Goal: Task Accomplishment & Management: Use online tool/utility

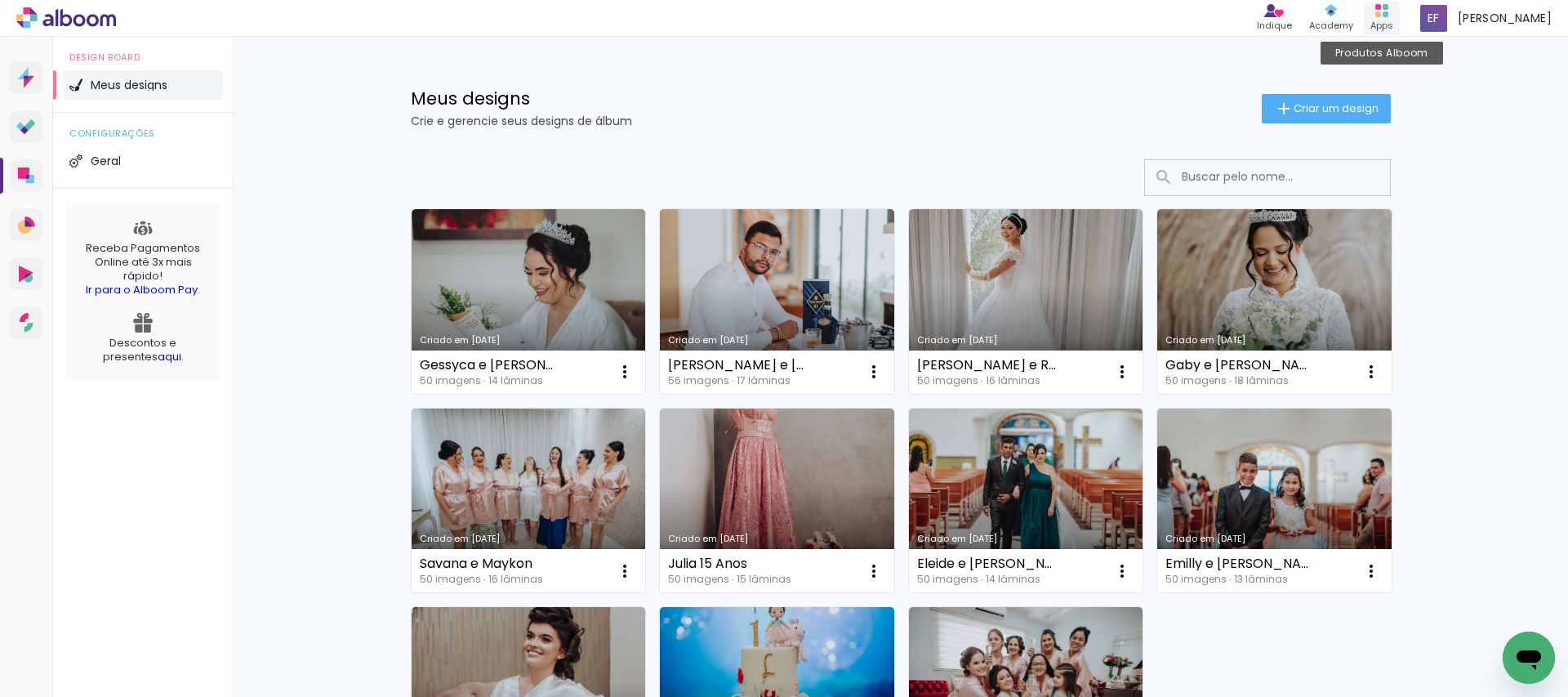
click at [1399, 17] on div "Produtos Alboom Apps" at bounding box center [1381, 19] width 36 height 34
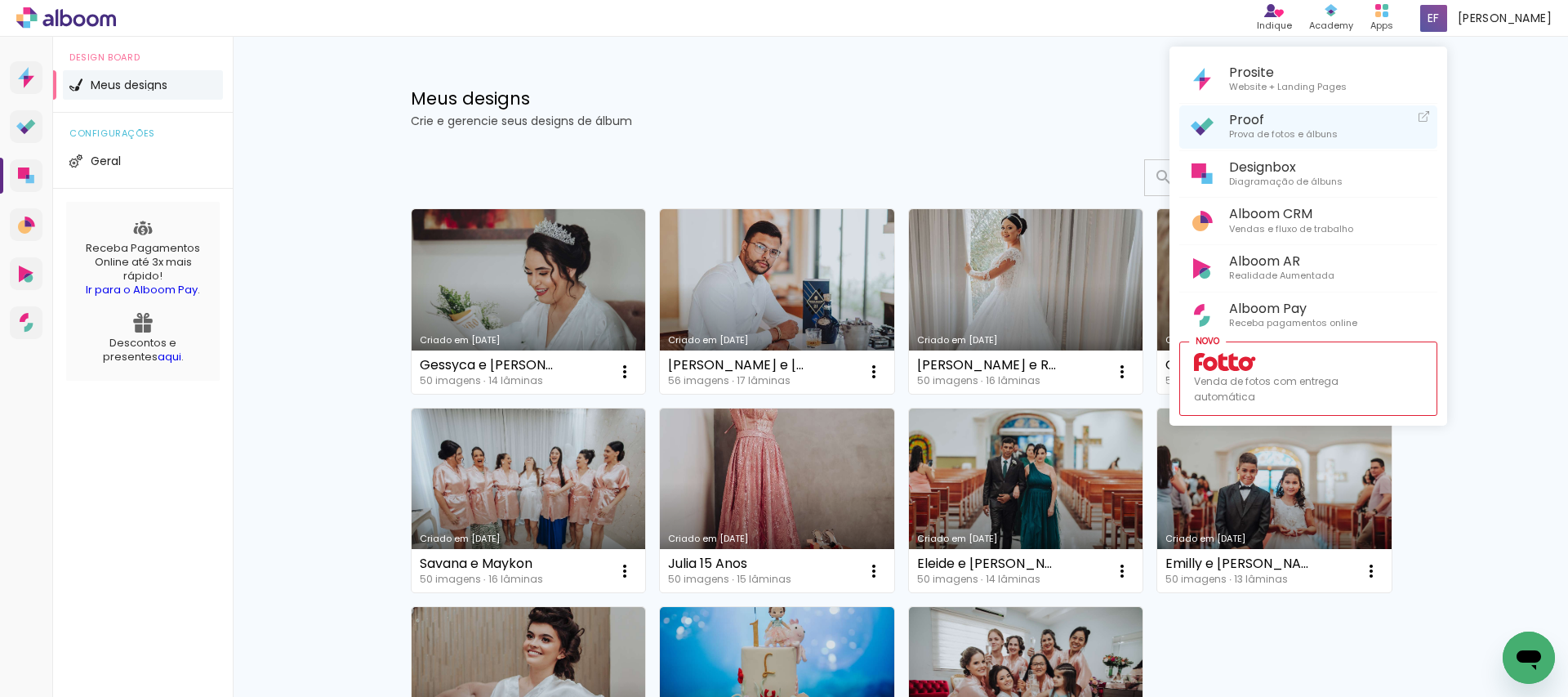
click at [1323, 128] on span "Prova de fotos e álbuns" at bounding box center [1283, 135] width 109 height 14
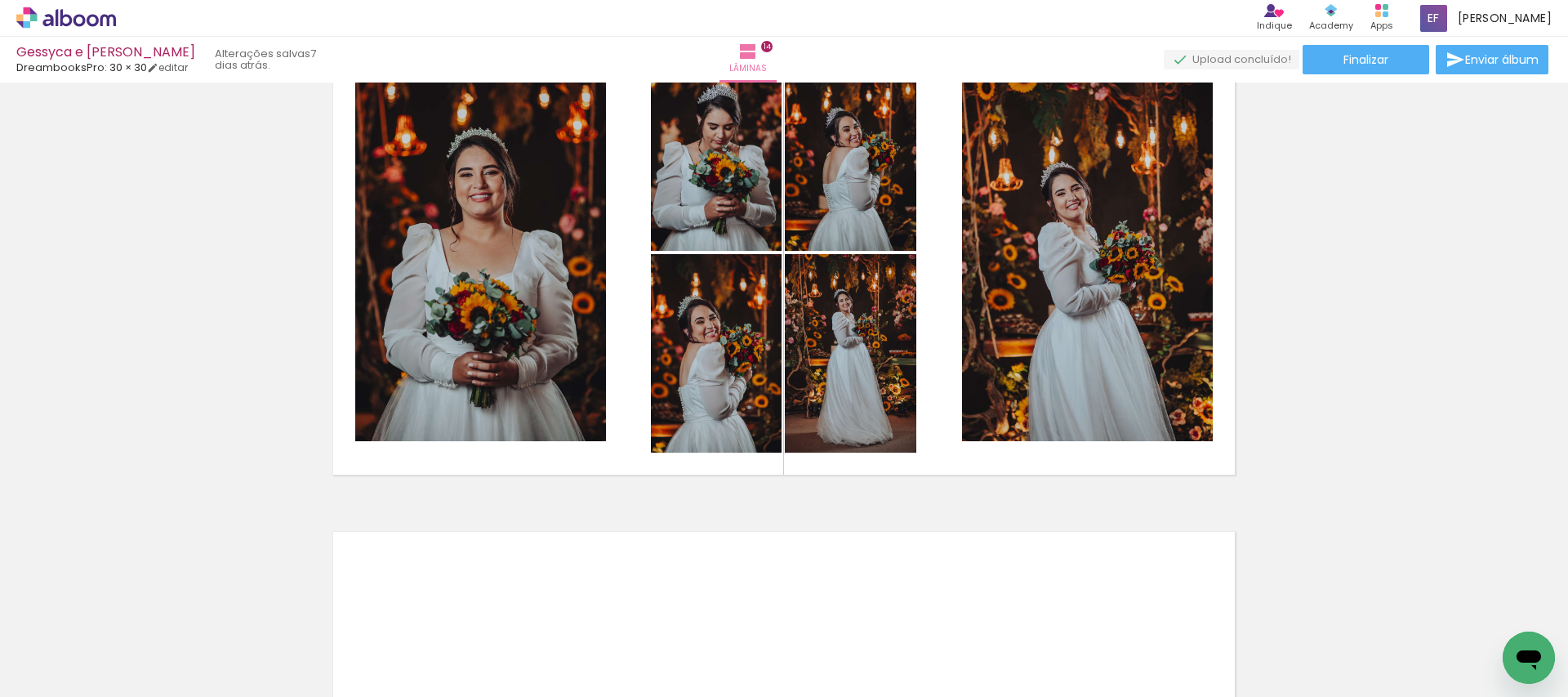
scroll to position [7049, 0]
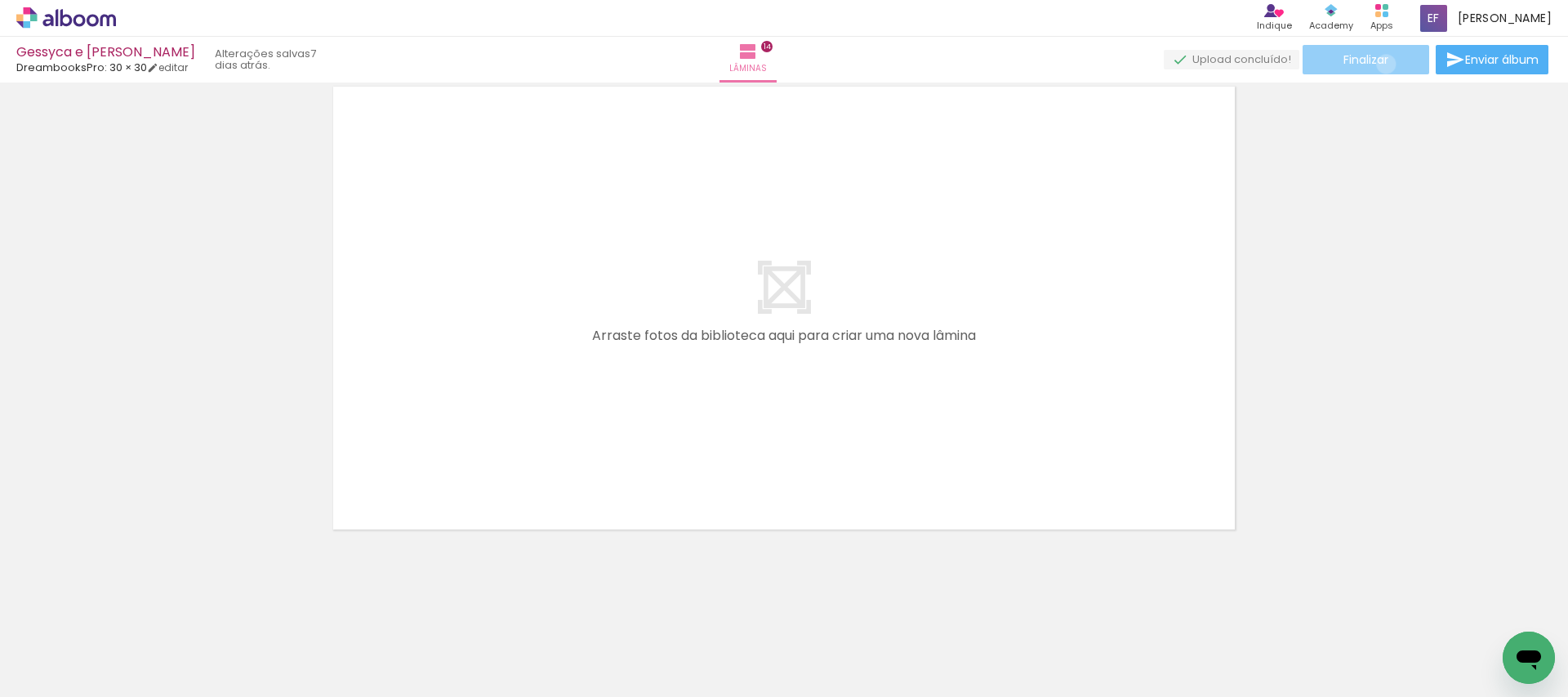
click at [1380, 63] on span "Finalizar" at bounding box center [1365, 59] width 45 height 12
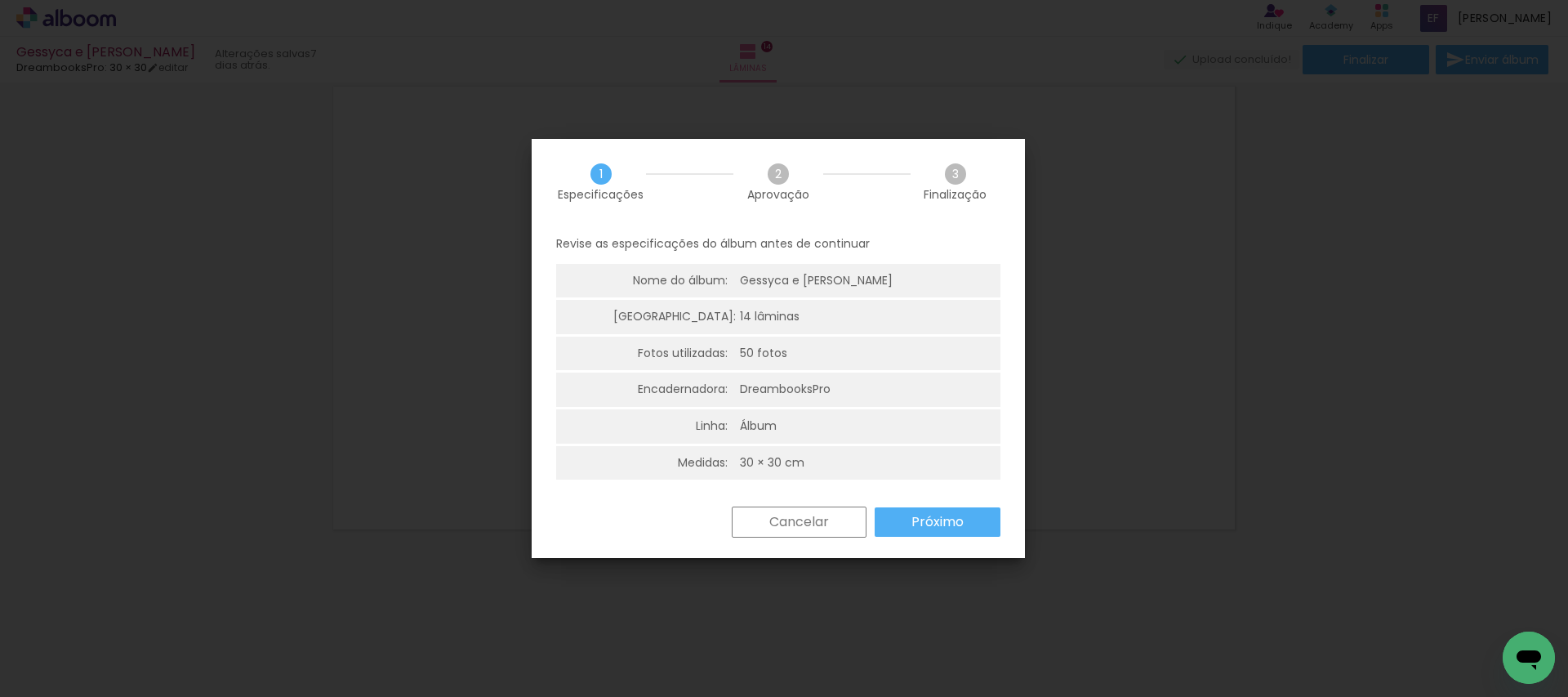
click at [0, 0] on slot "Próximo" at bounding box center [0, 0] width 0 height 0
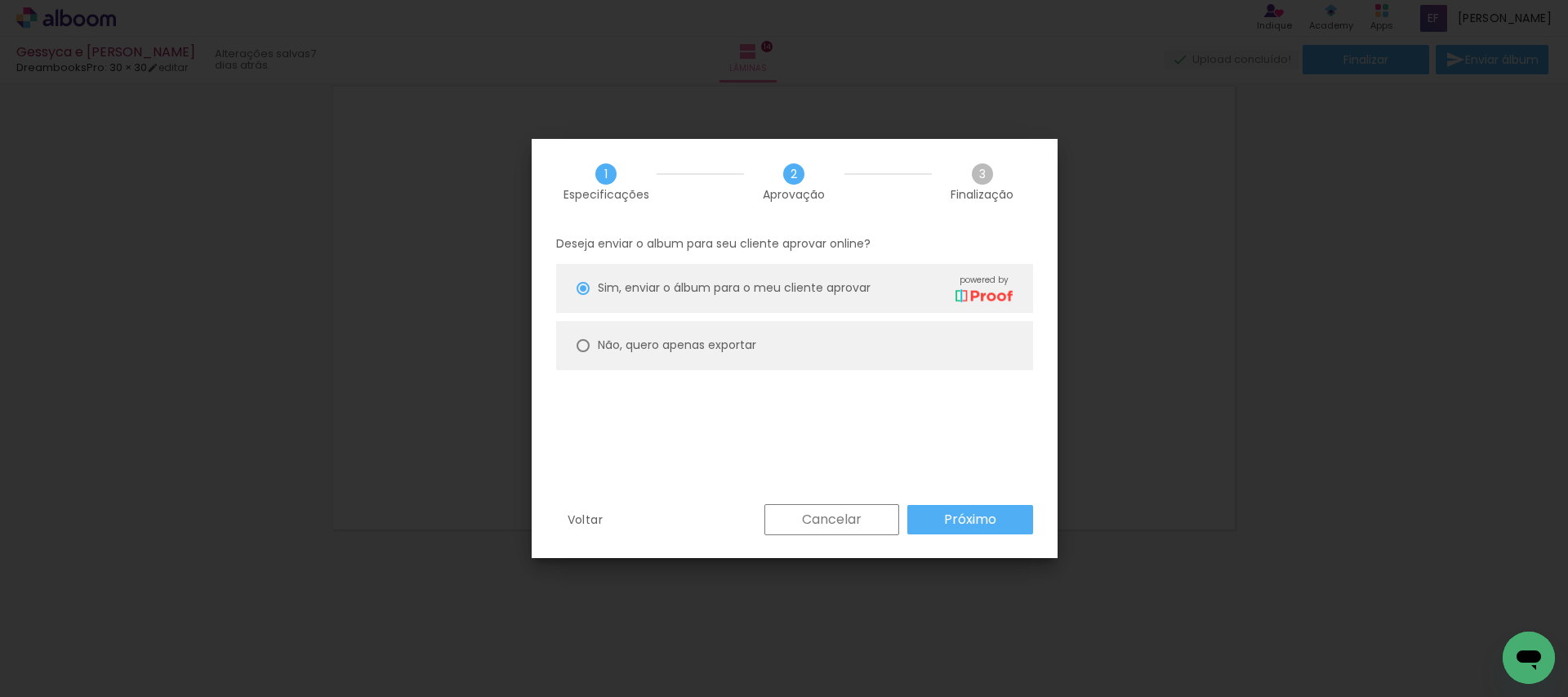
click at [0, 0] on slot "Próximo" at bounding box center [0, 0] width 0 height 0
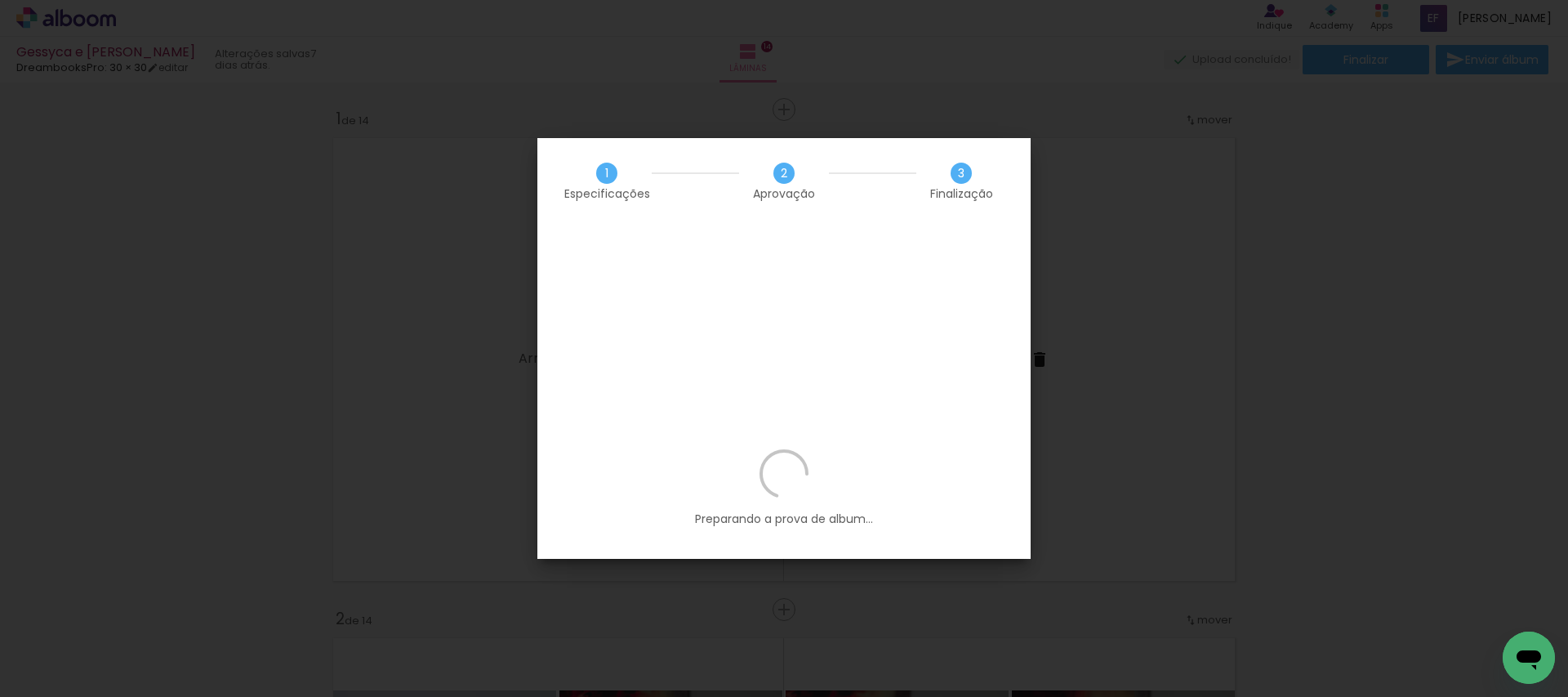
scroll to position [7049, 0]
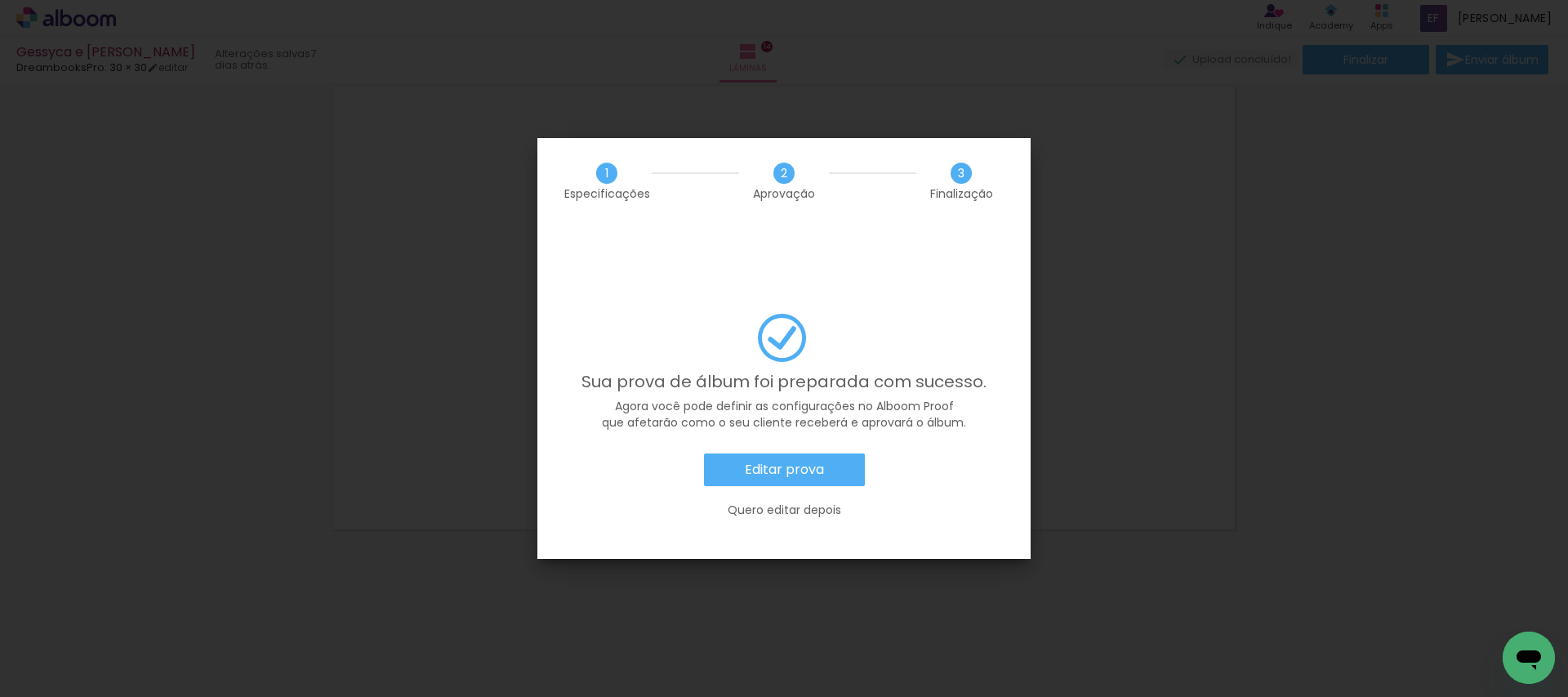
click at [0, 0] on slot "Editar prova" at bounding box center [0, 0] width 0 height 0
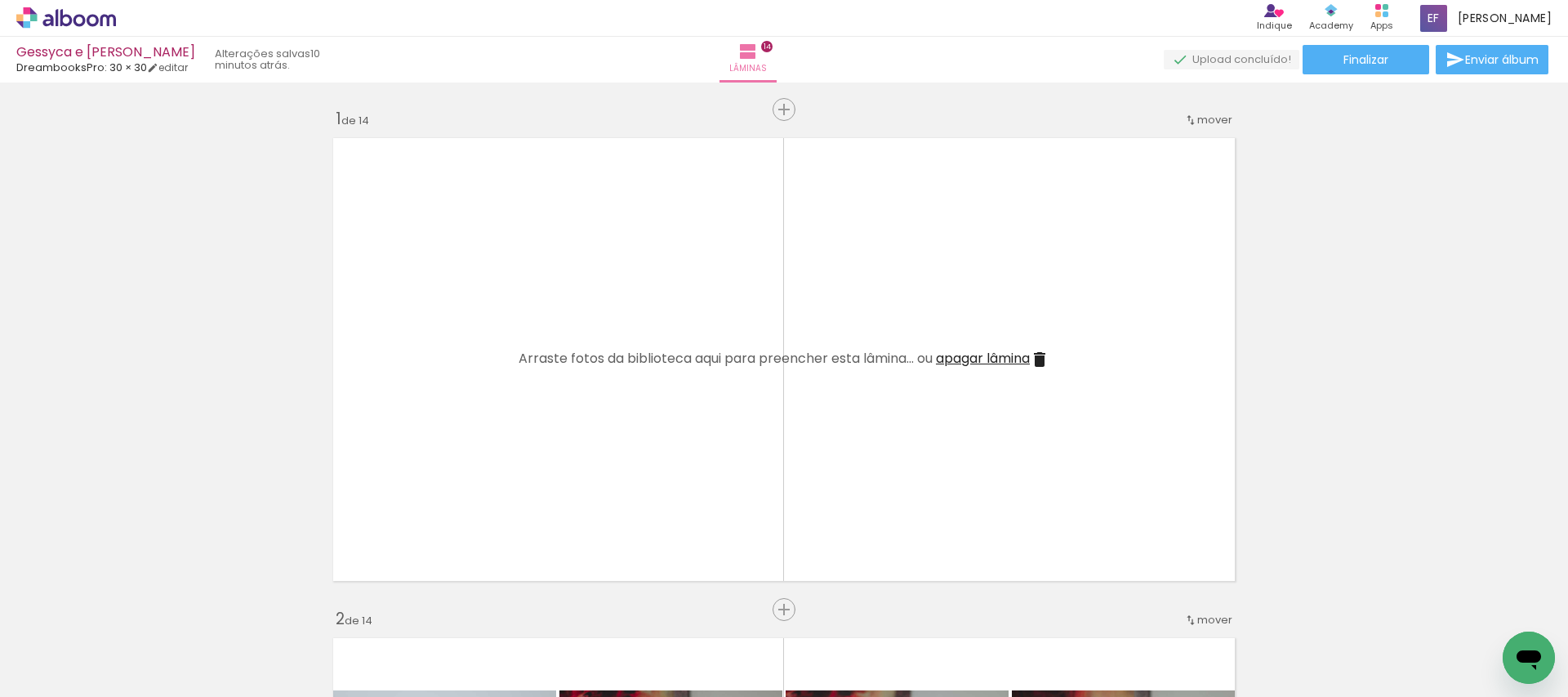
scroll to position [7049, 0]
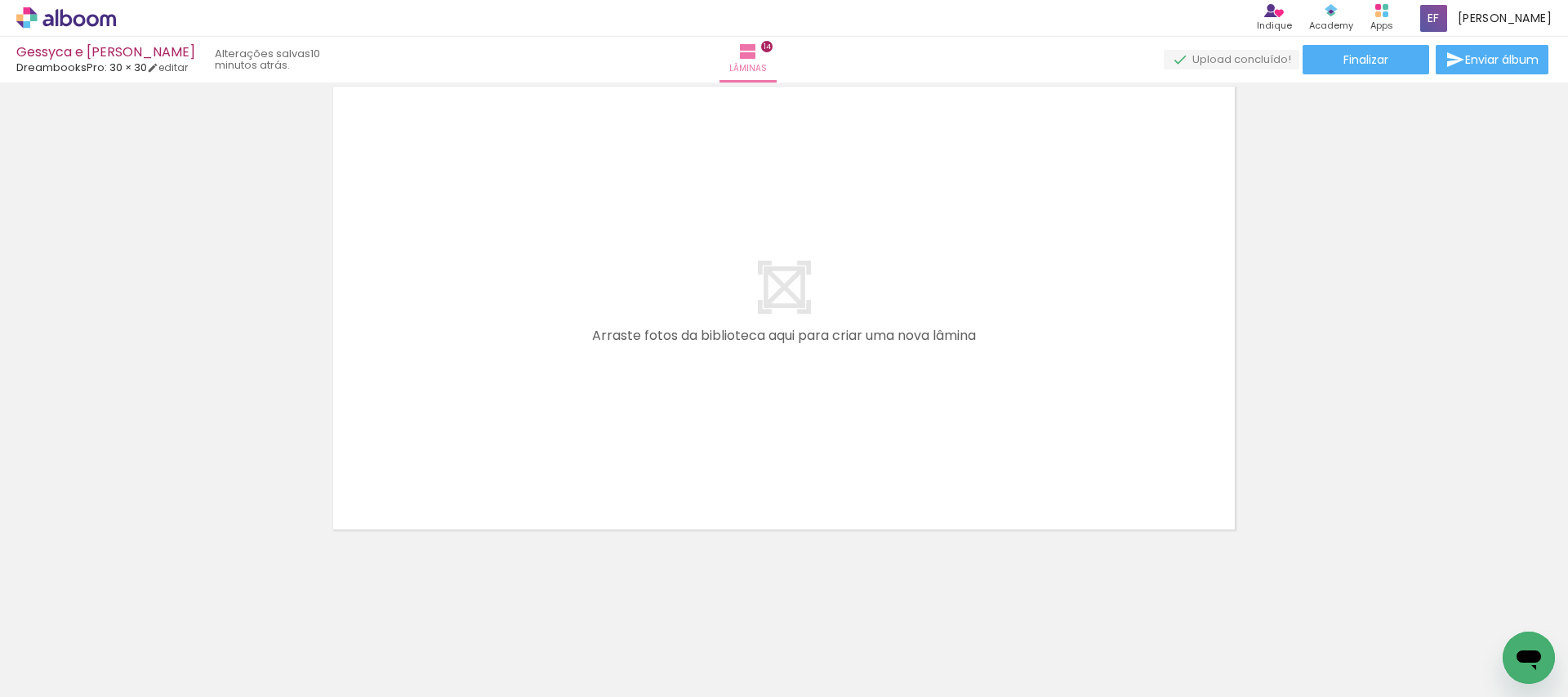
scroll to position [0, 3144]
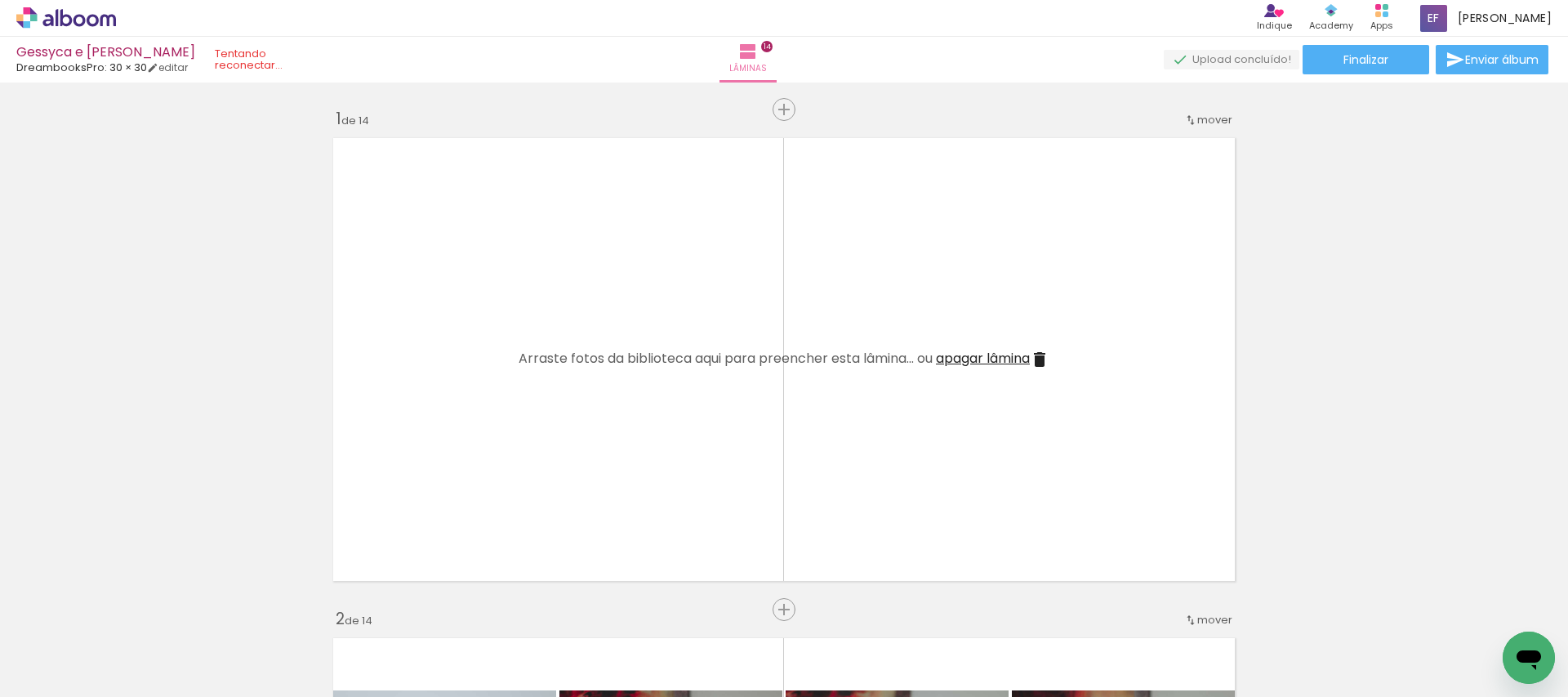
scroll to position [0, 3144]
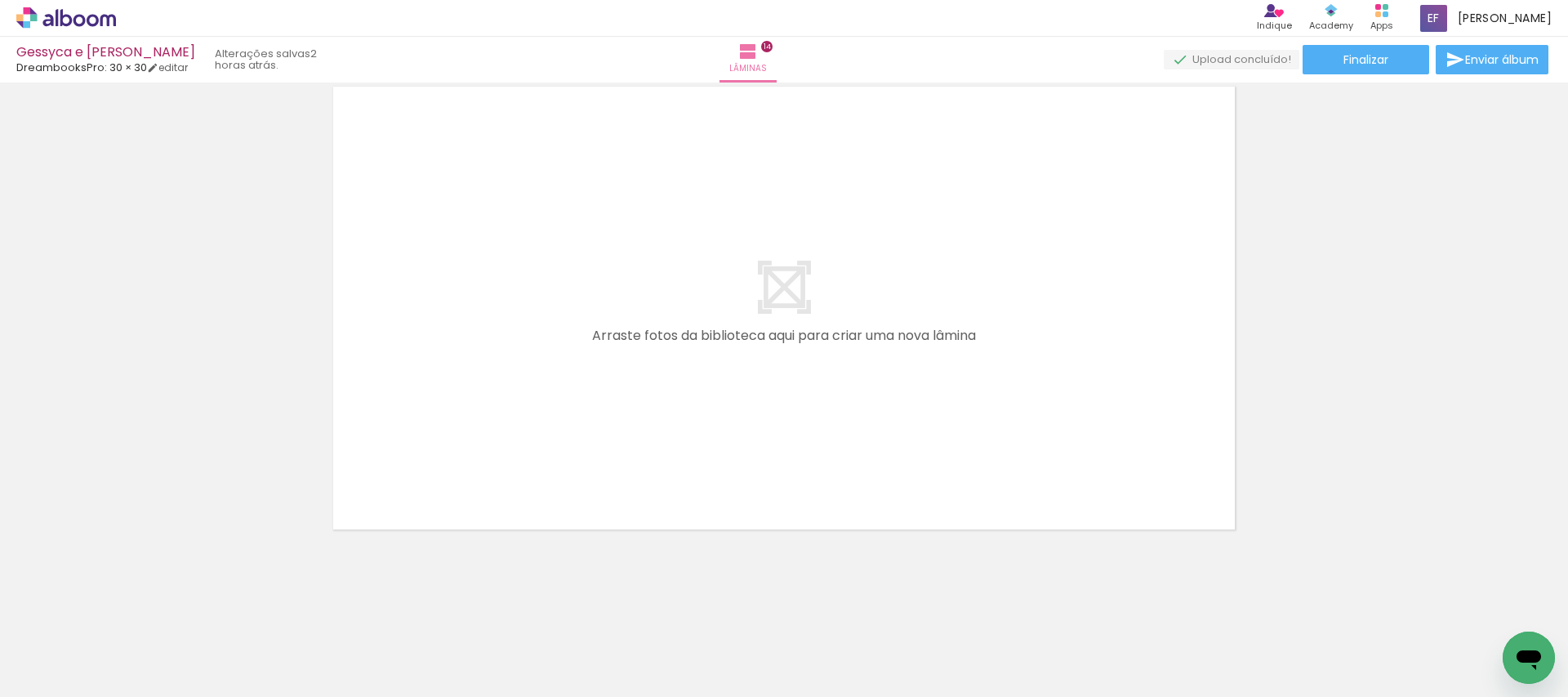
scroll to position [0, 3144]
